Goal: Find specific page/section: Find specific page/section

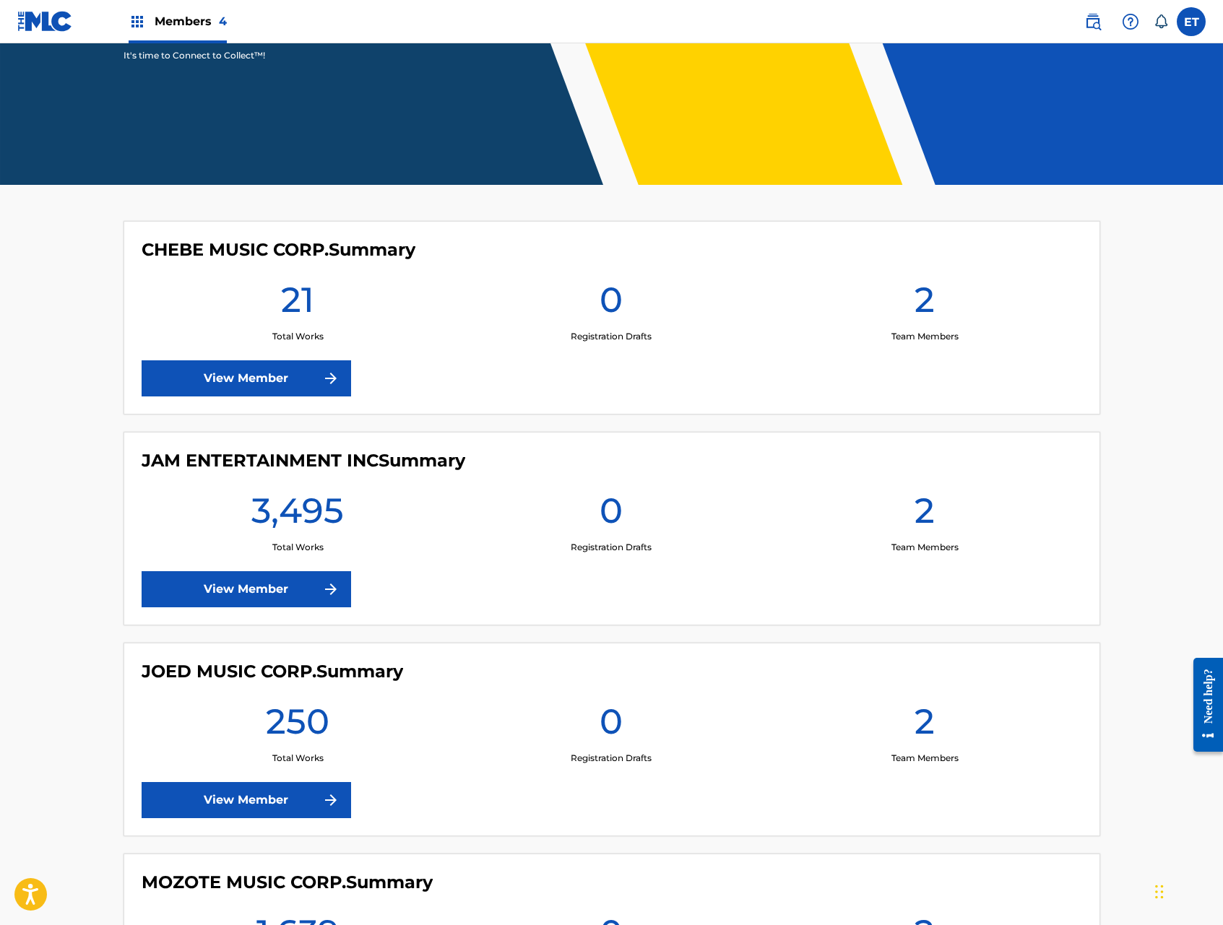
scroll to position [239, 0]
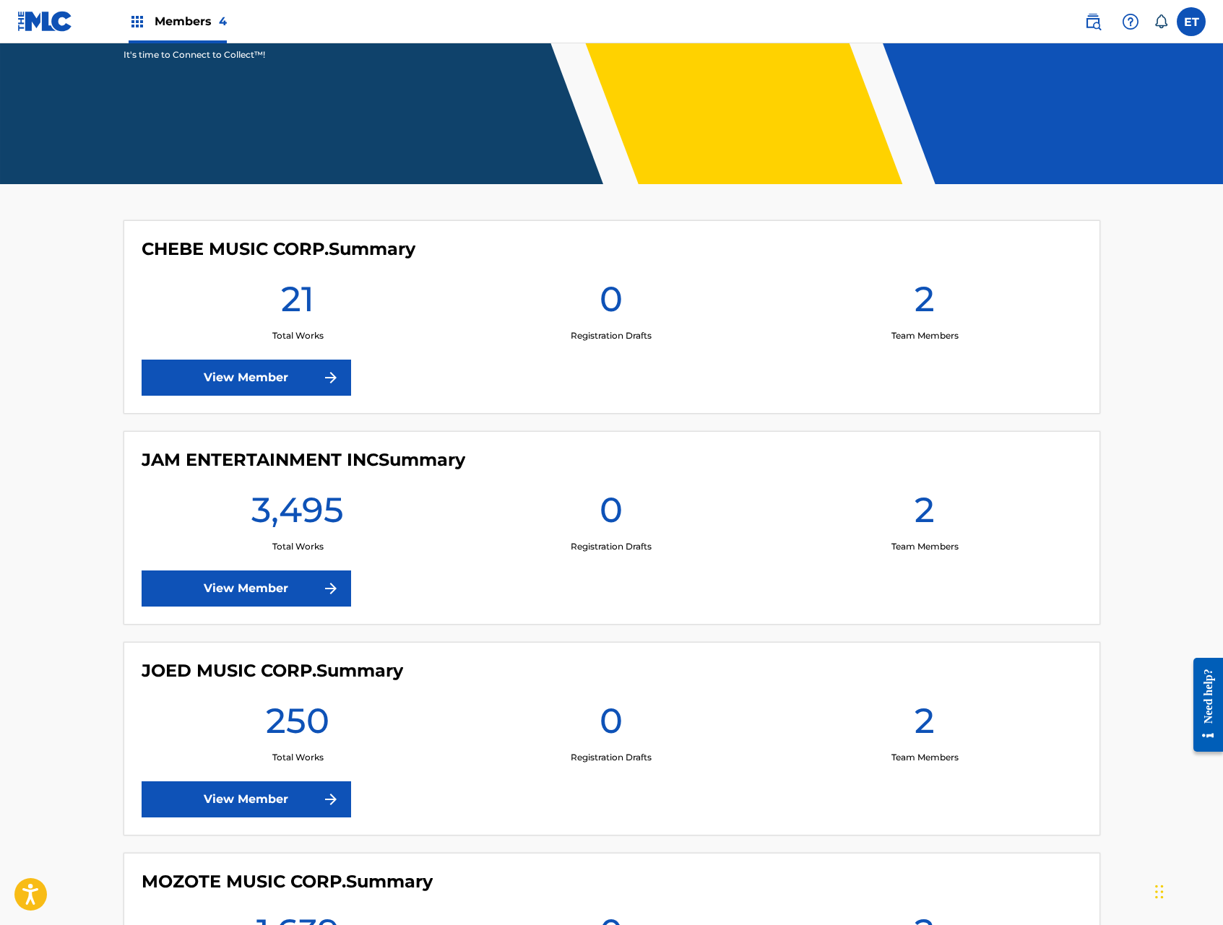
click at [245, 571] on link "View Member" at bounding box center [246, 588] width 209 height 36
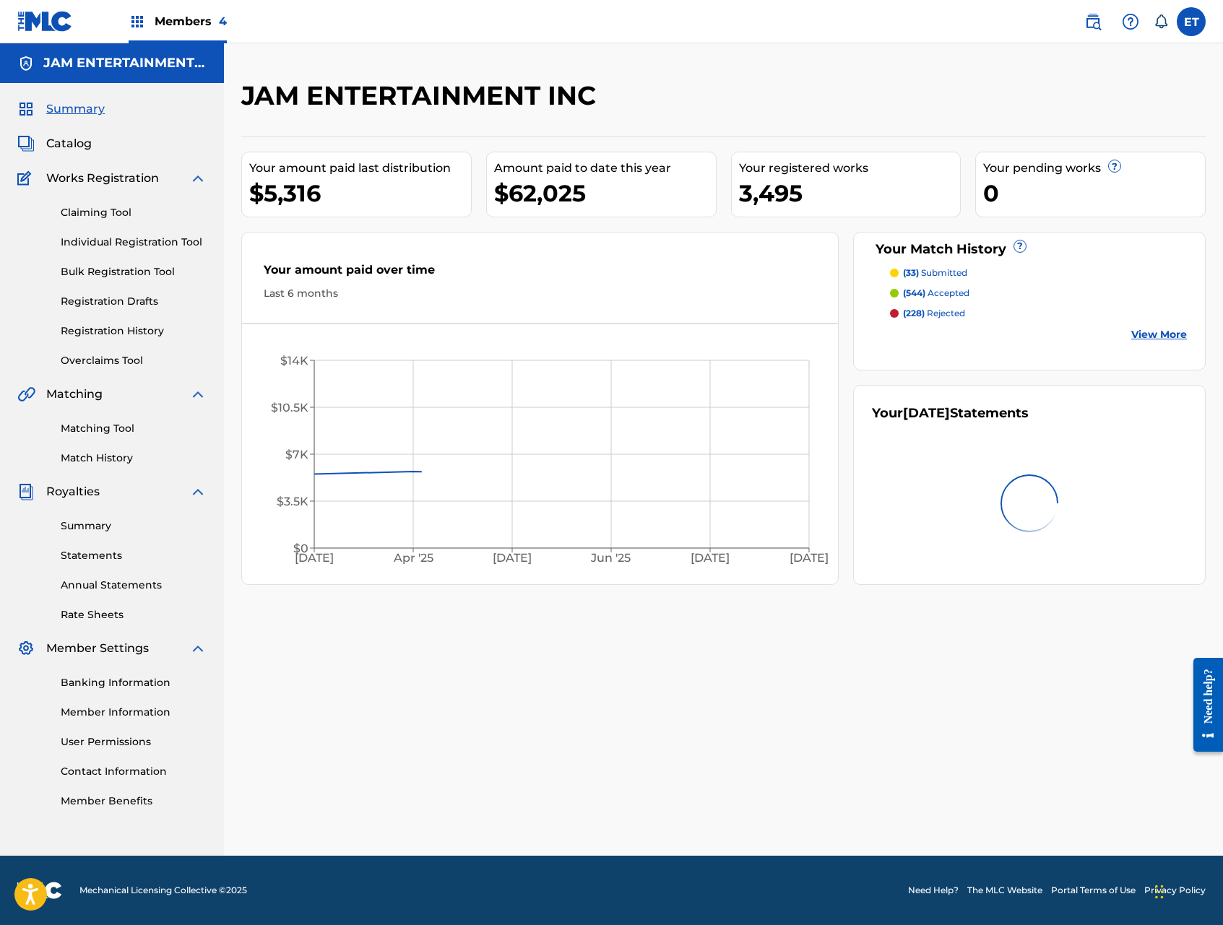
click at [123, 239] on link "Individual Registration Tool" at bounding box center [134, 242] width 146 height 15
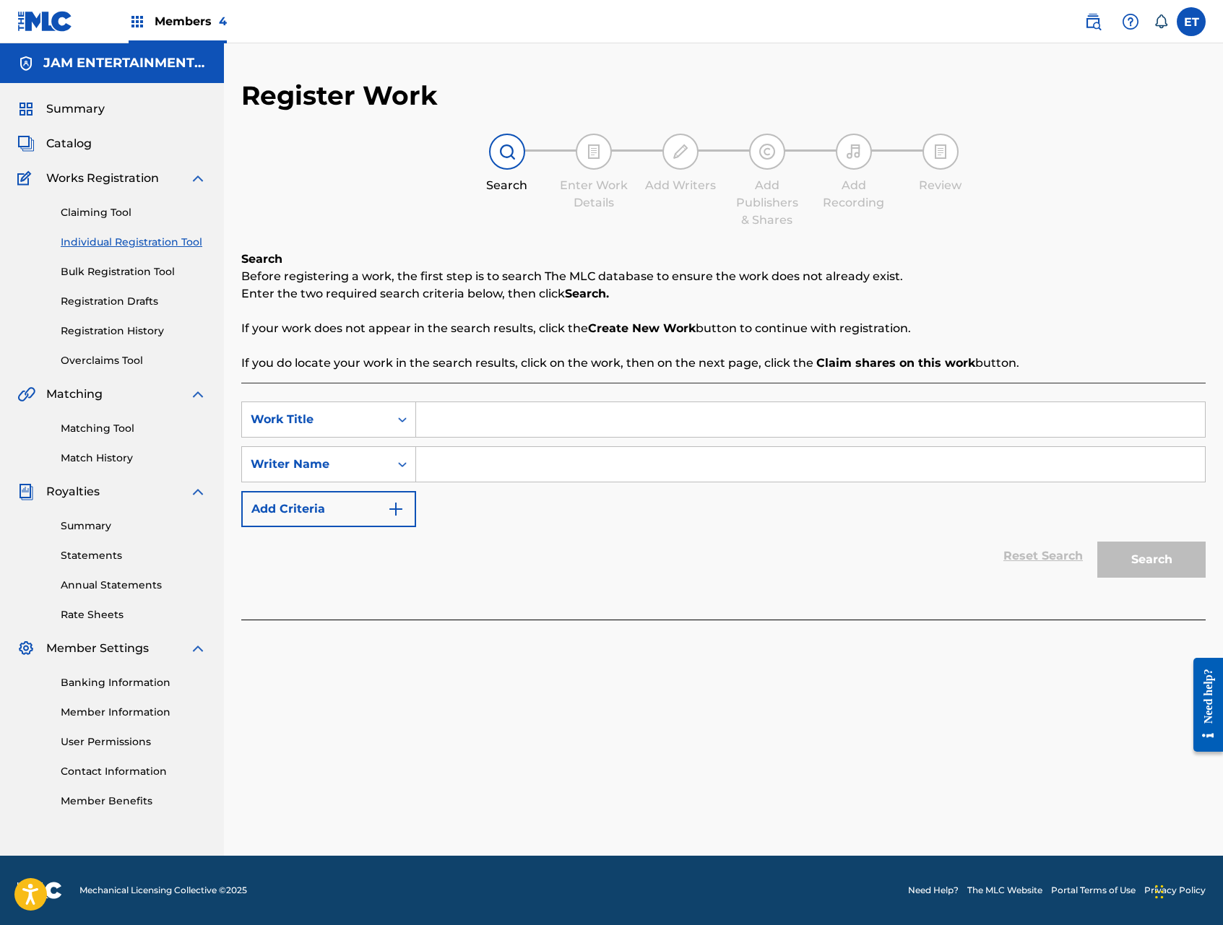
click at [498, 411] on input "Search Form" at bounding box center [810, 419] width 789 height 35
type input "RUMBO AL PARAISO"
type input "P"
type input "[PERSON_NAME]"
click at [1097, 542] on button "Search" at bounding box center [1151, 560] width 108 height 36
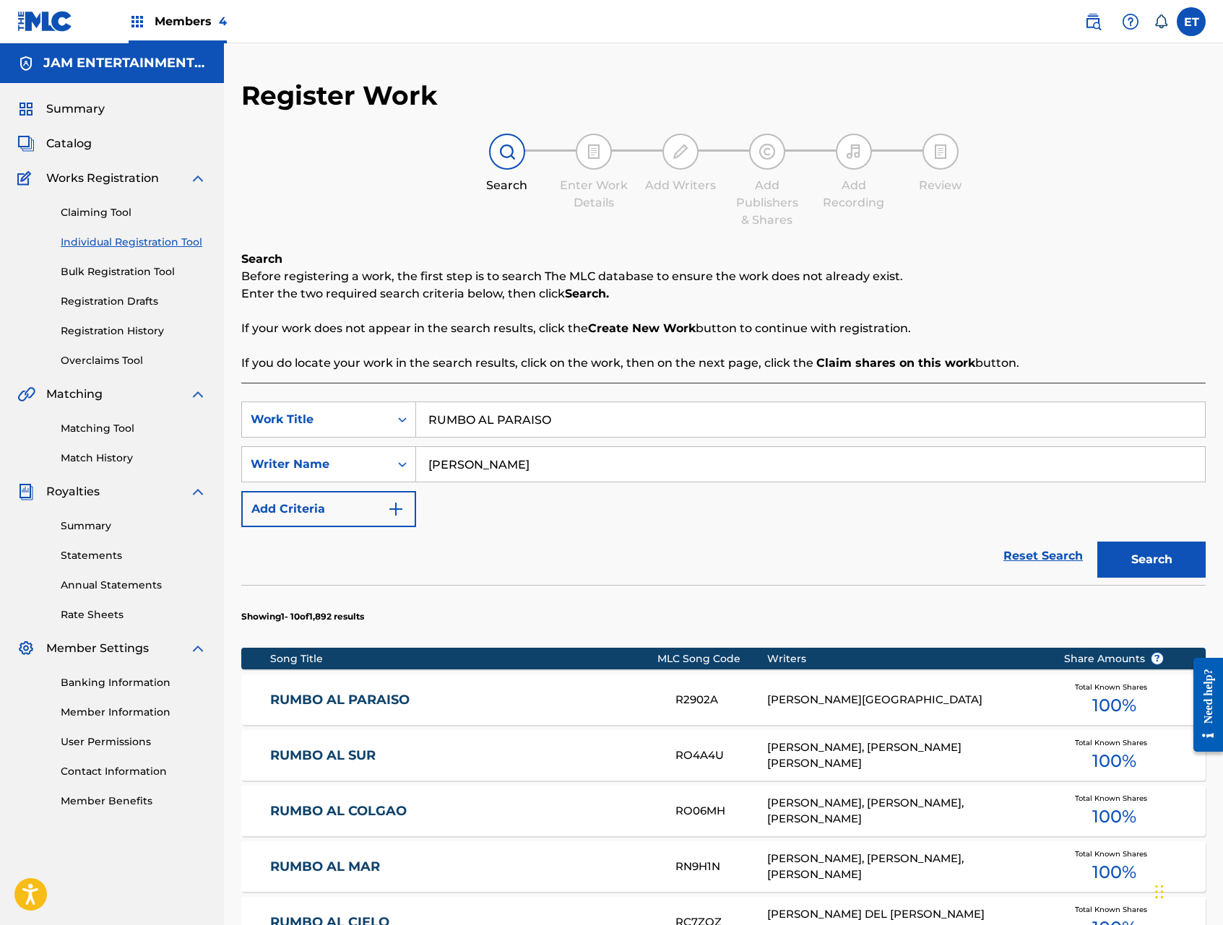
click at [888, 702] on div "[PERSON_NAME][GEOGRAPHIC_DATA]" at bounding box center [904, 700] width 274 height 17
